Goal: Find specific page/section: Find specific page/section

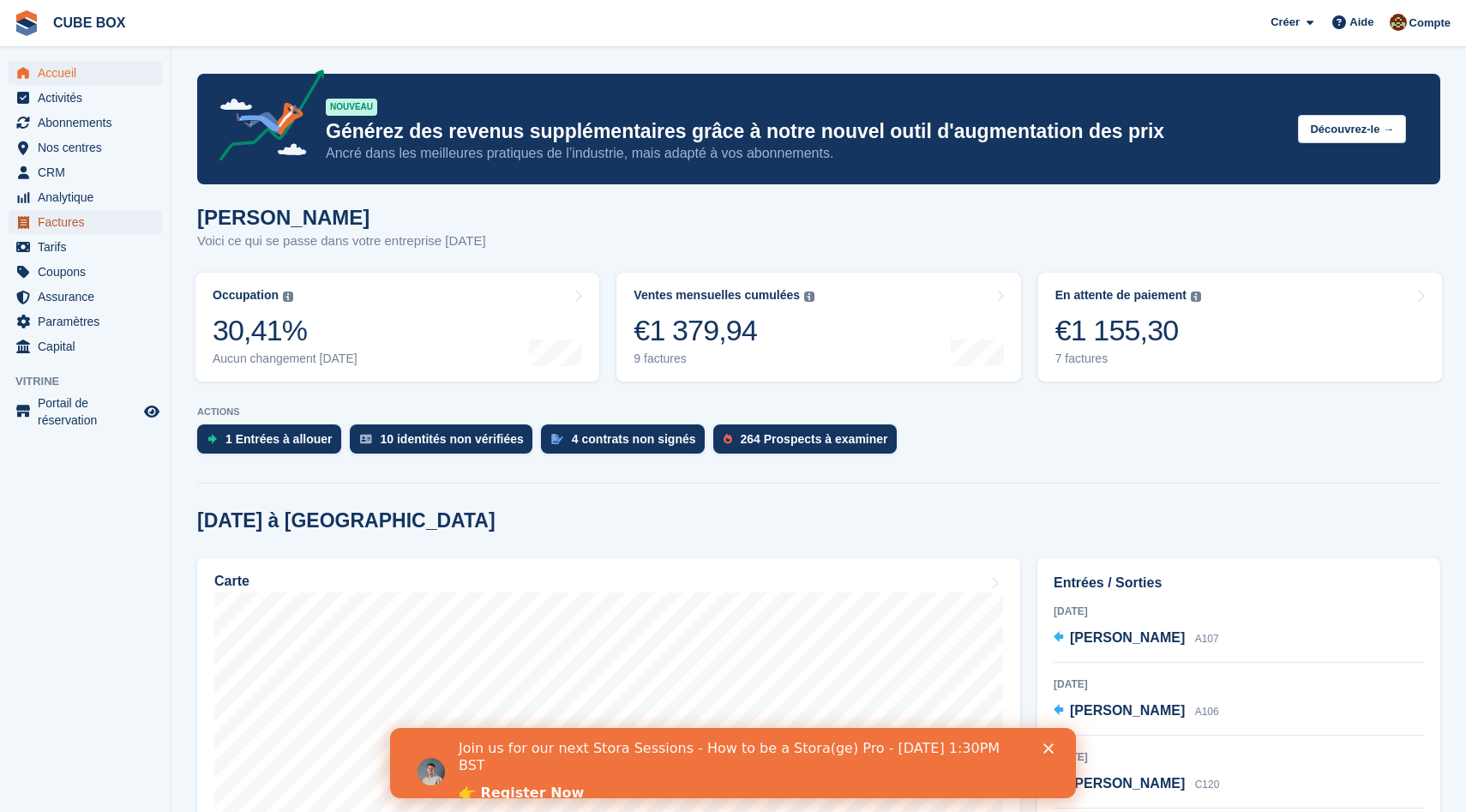
click at [93, 220] on span "Factures" at bounding box center [89, 222] width 103 height 24
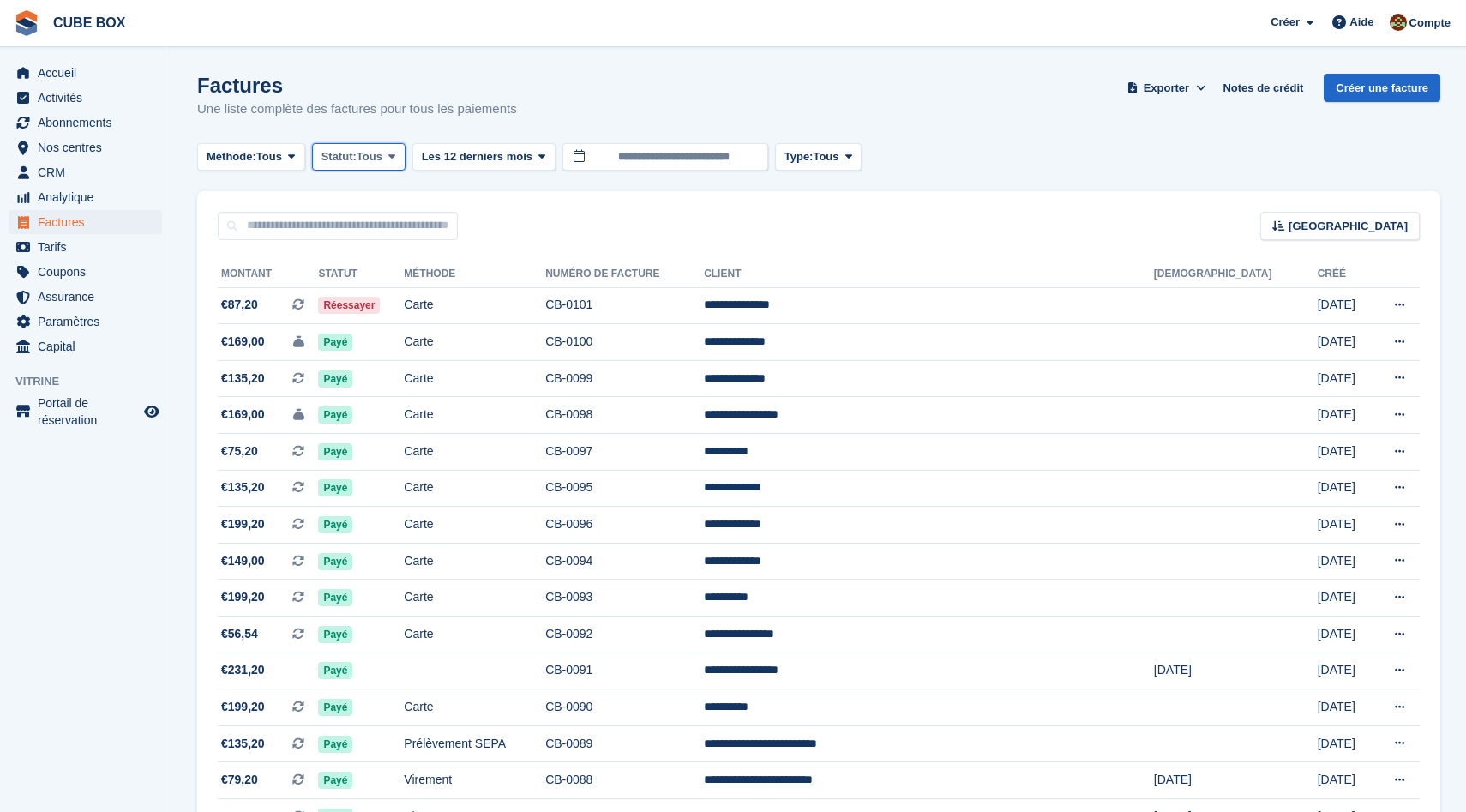
click at [357, 160] on span "Statut:" at bounding box center [339, 157] width 35 height 17
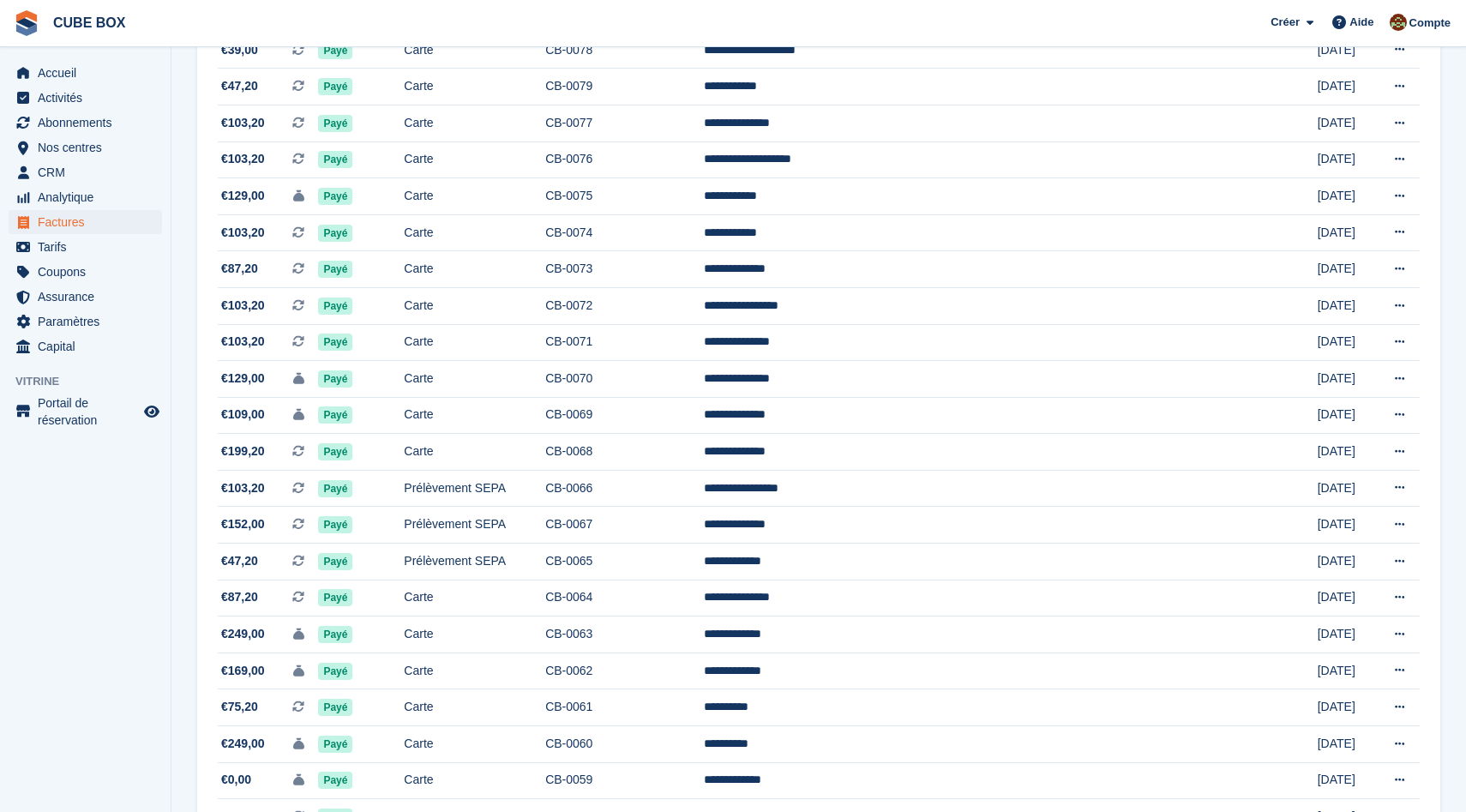
scroll to position [1386, 0]
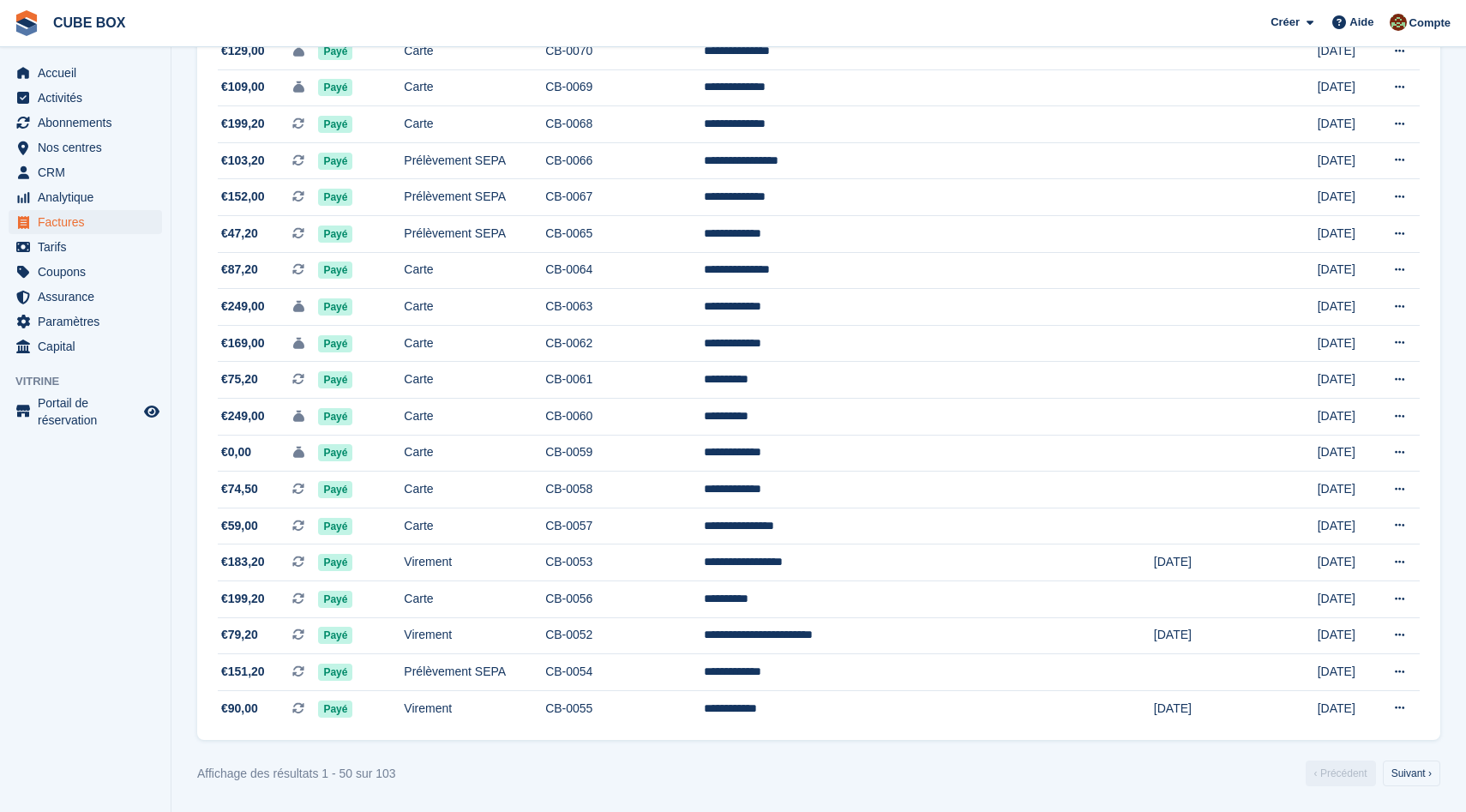
click at [1406, 776] on link "Suivant ›" at bounding box center [1411, 773] width 57 height 26
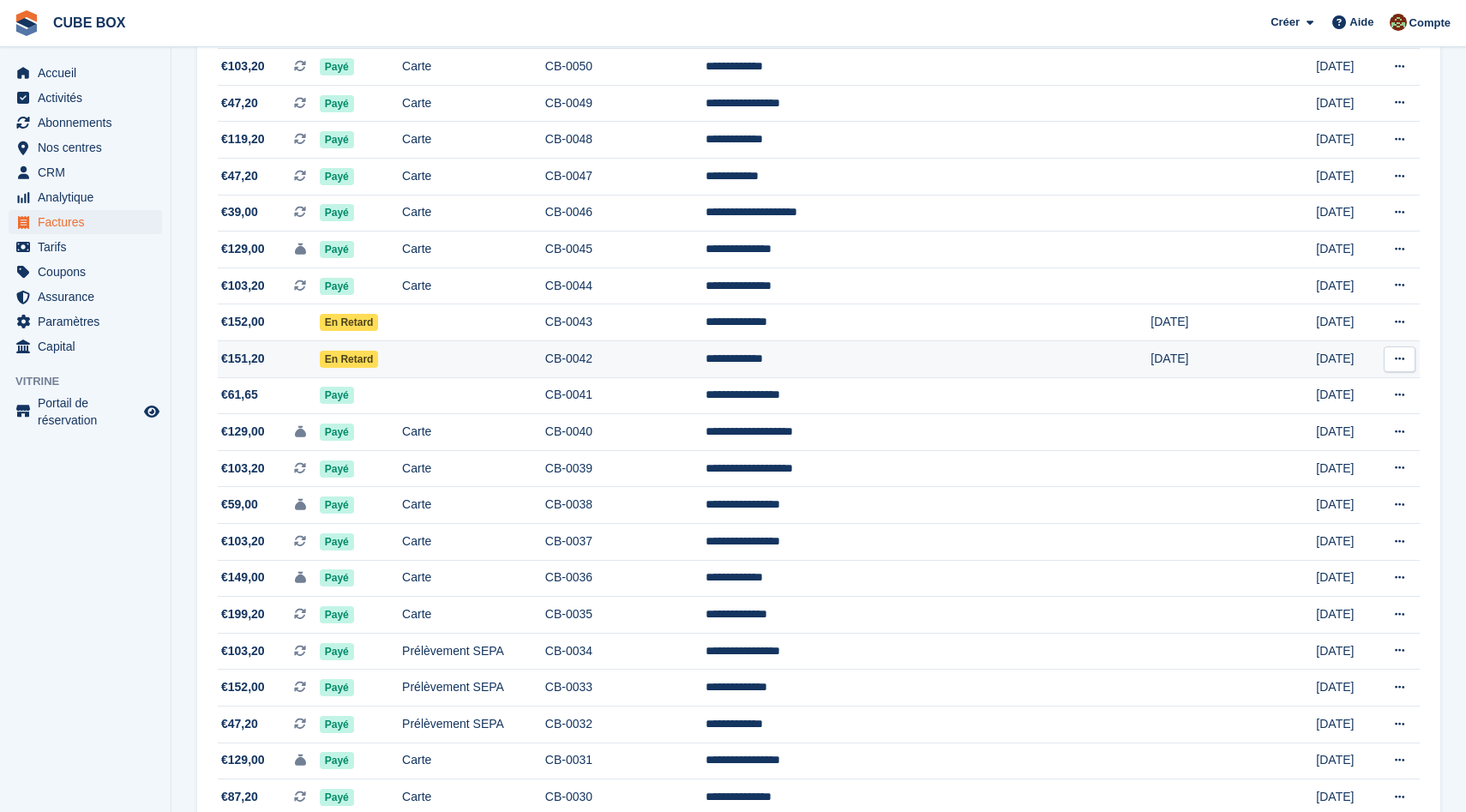
scroll to position [268, 0]
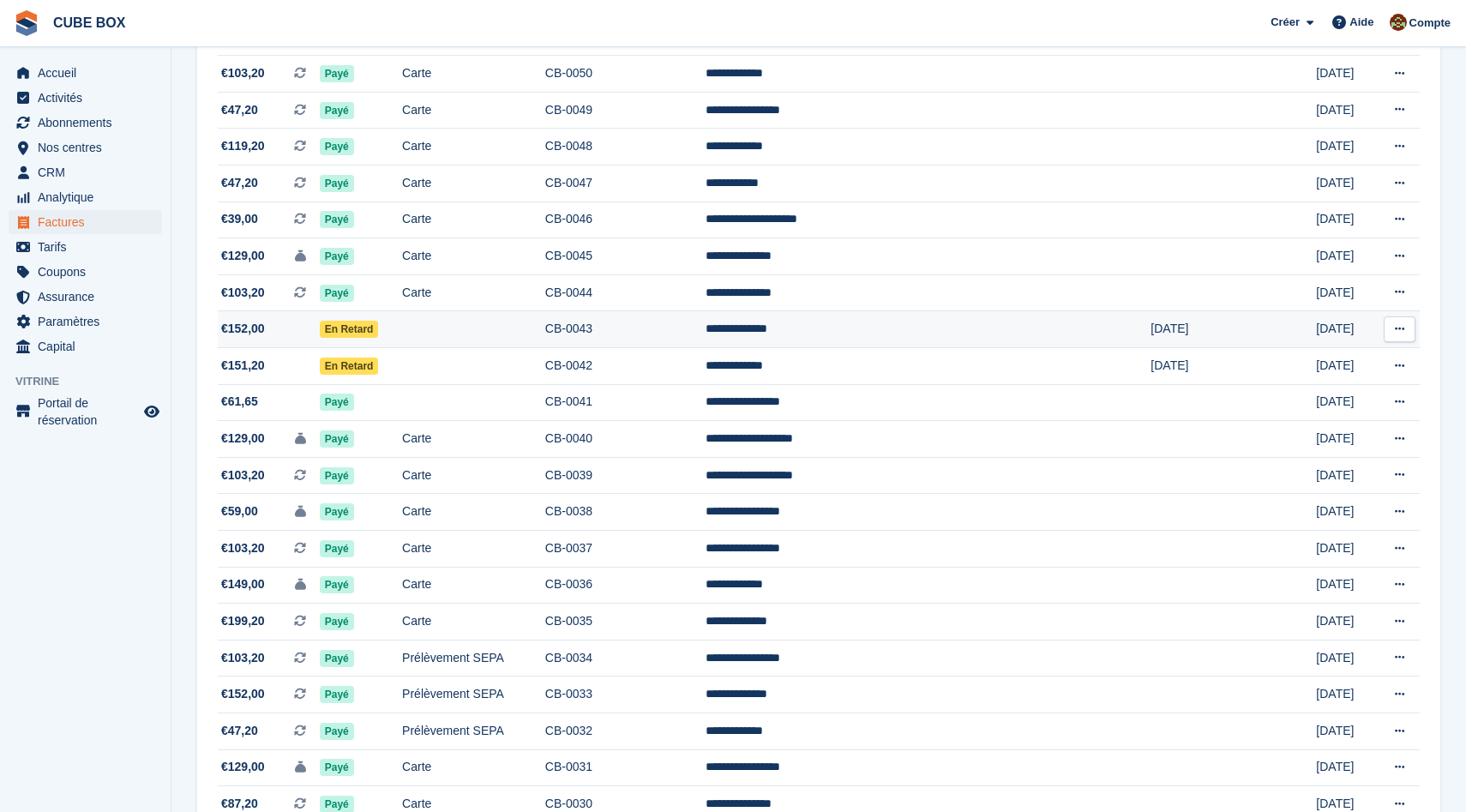
click at [705, 335] on td "CB-0043" at bounding box center [625, 329] width 160 height 37
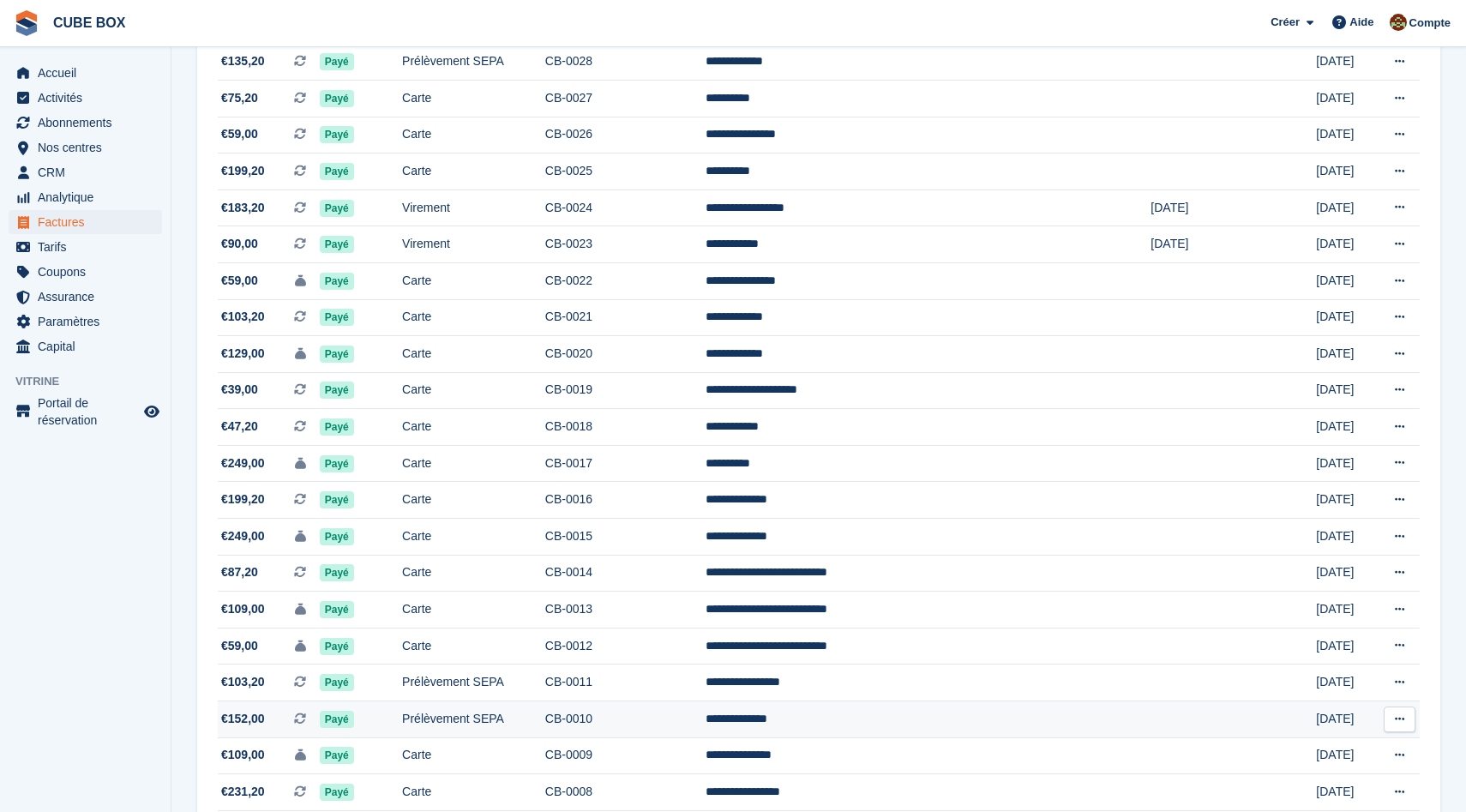
scroll to position [1386, 0]
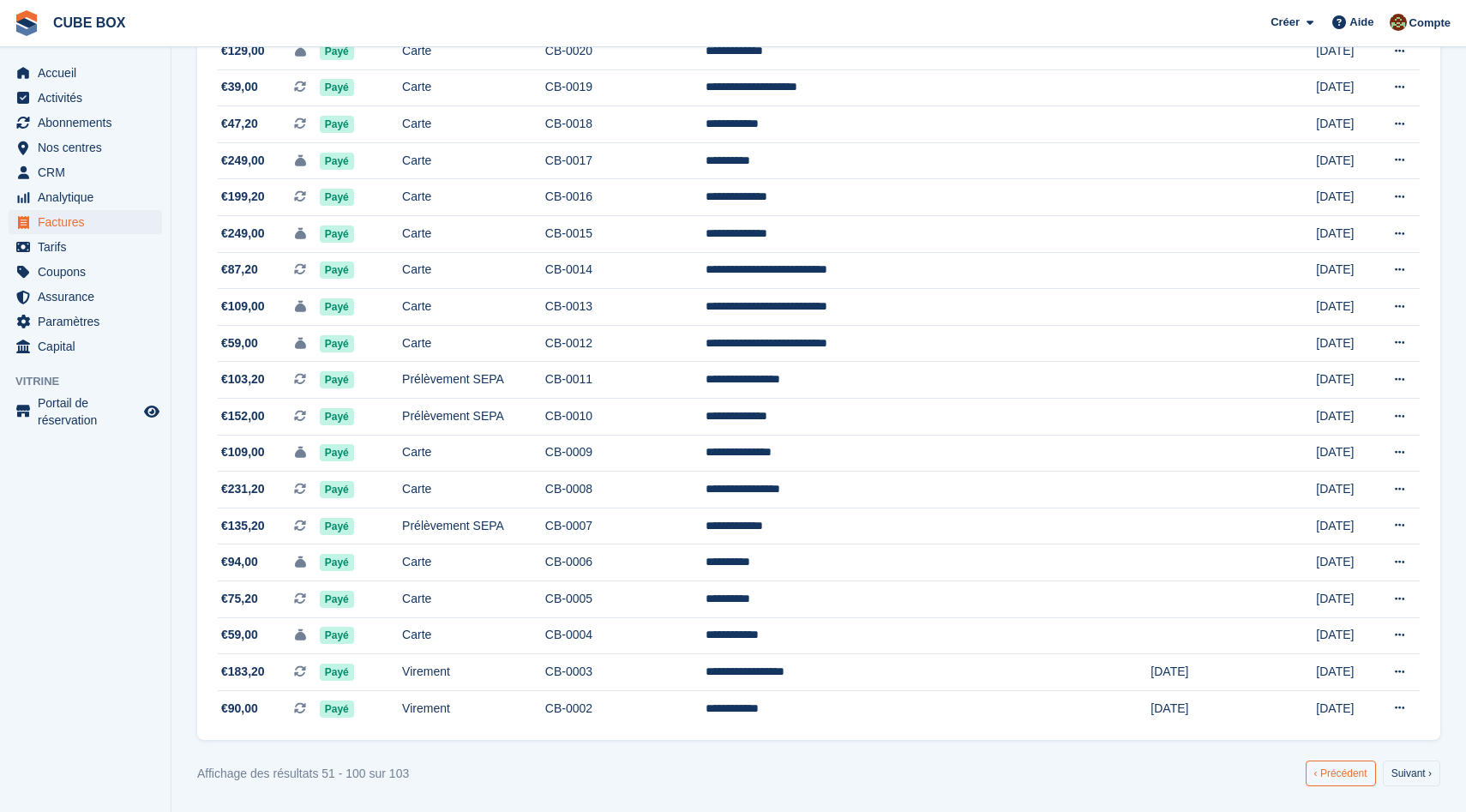
click at [1326, 769] on link "‹ Précédent" at bounding box center [1340, 773] width 71 height 26
